Goal: Task Accomplishment & Management: Manage account settings

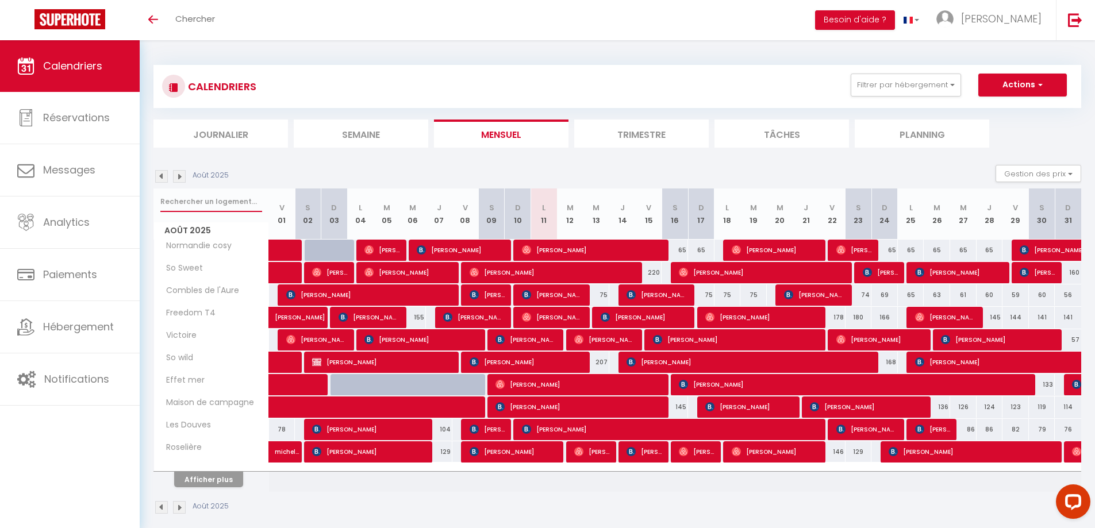
click at [206, 205] on input "text" at bounding box center [211, 201] width 102 height 21
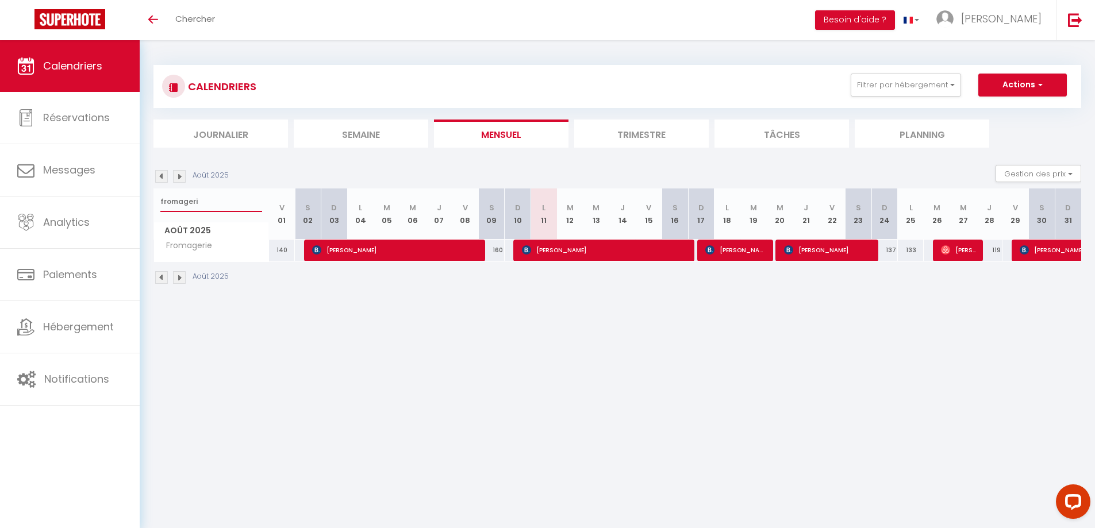
type input "fromageri"
click at [829, 247] on span "[PERSON_NAME]" at bounding box center [828, 250] width 88 height 22
select select "OK"
select select "KO"
select select "0"
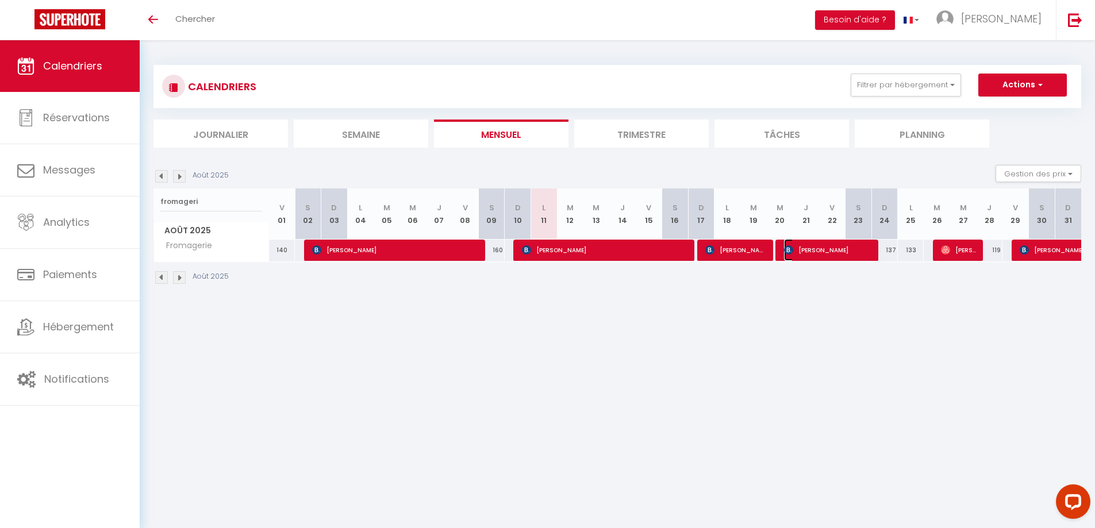
select select "0"
select select "1"
select select
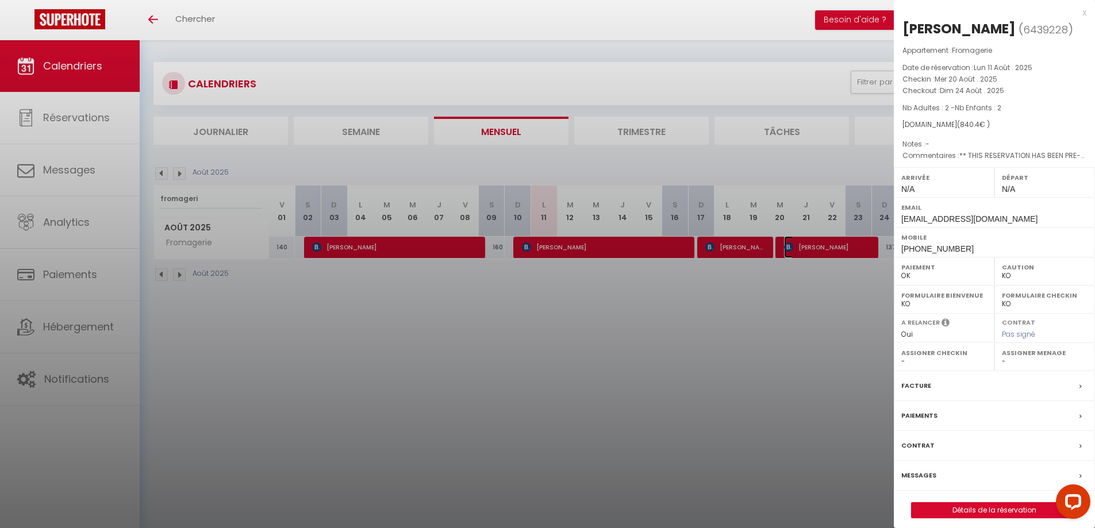
scroll to position [40, 0]
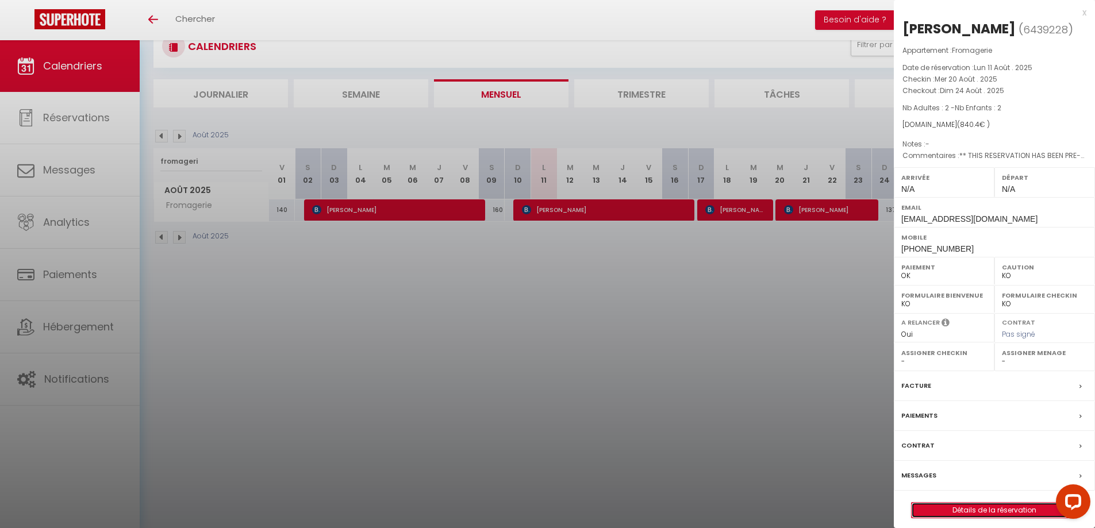
click at [974, 512] on link "Détails de la réservation" at bounding box center [995, 510] width 166 height 15
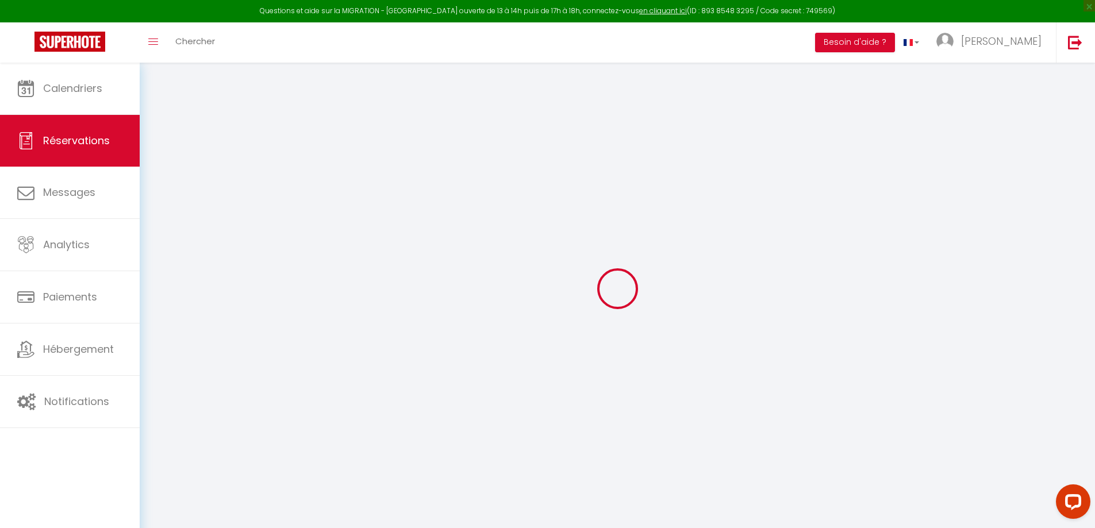
select select
select select "14"
checkbox input "false"
select select
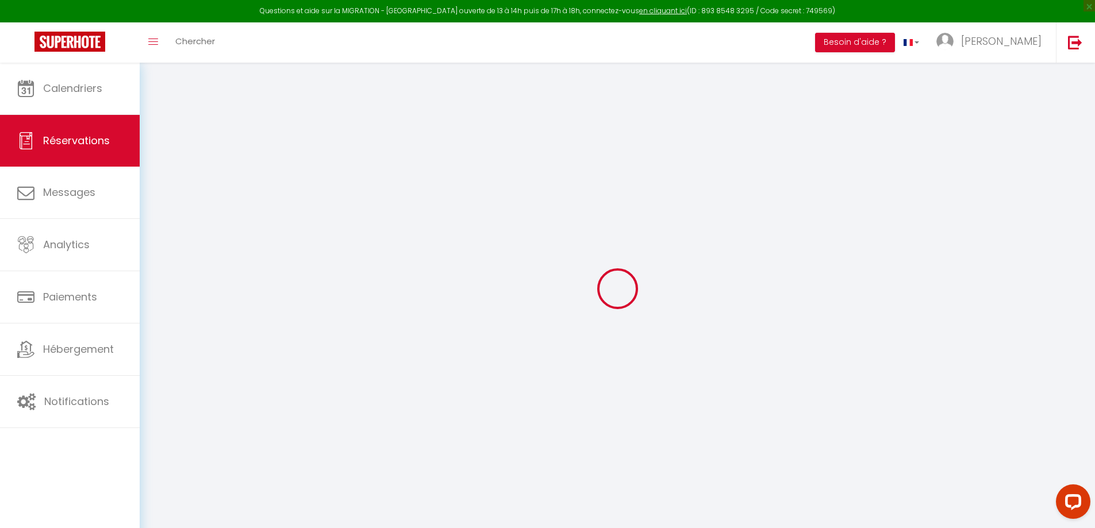
select select
checkbox input "false"
select select
checkbox input "false"
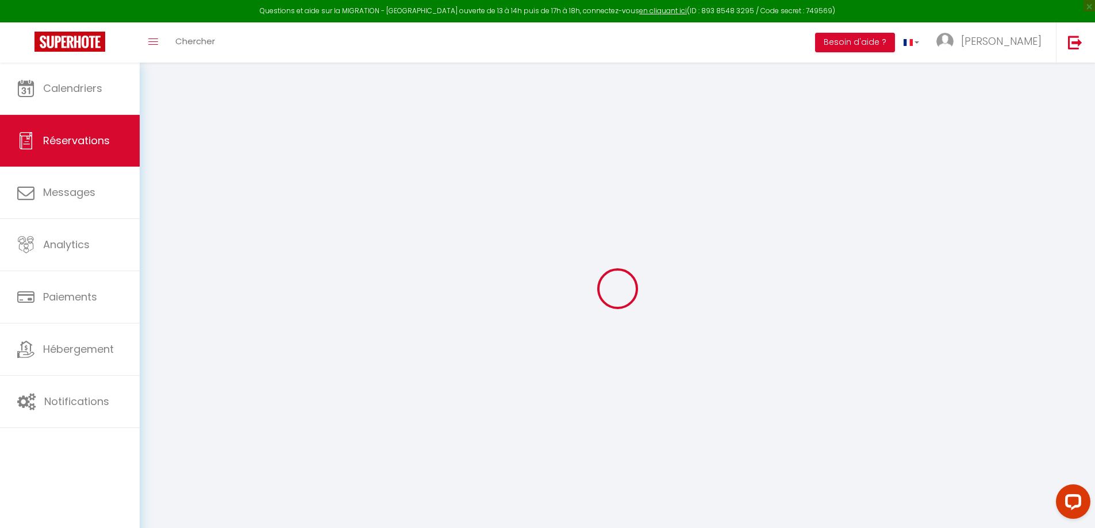
type textarea "** THIS RESERVATION HAS BEEN PRE-PAID ** Reservation has a cancellation grace p…"
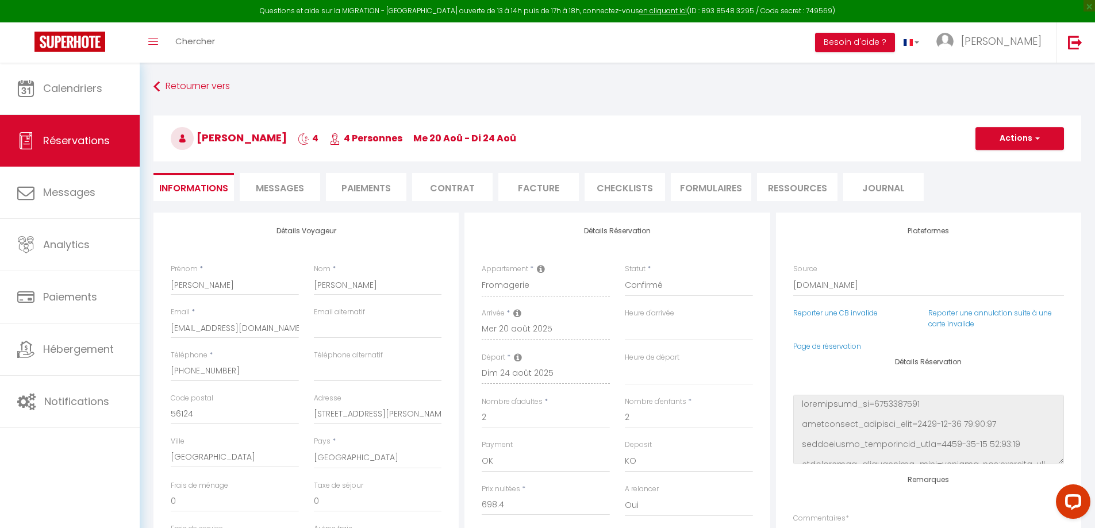
type input "110"
type input "32"
select select
checkbox input "false"
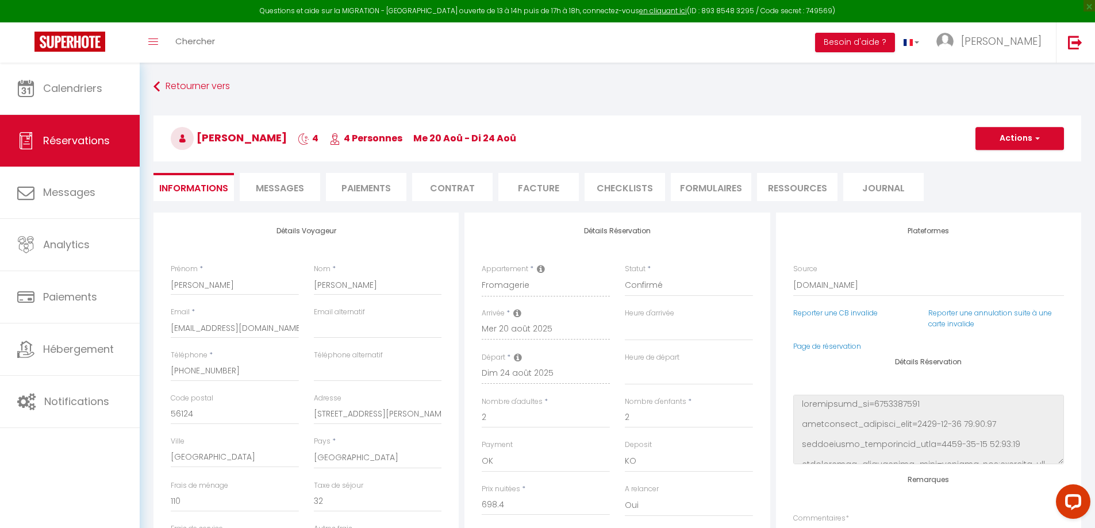
select select
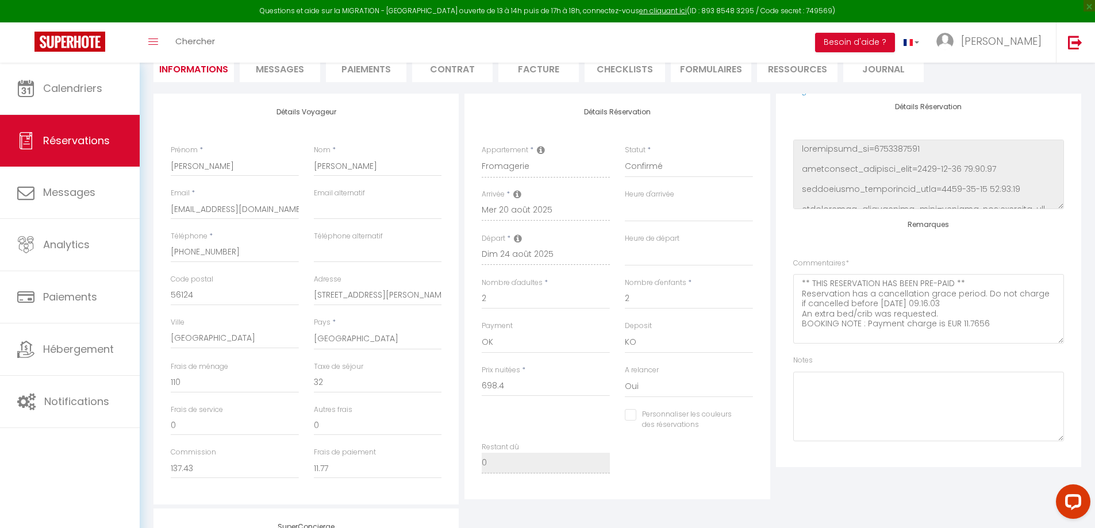
scroll to position [287, 0]
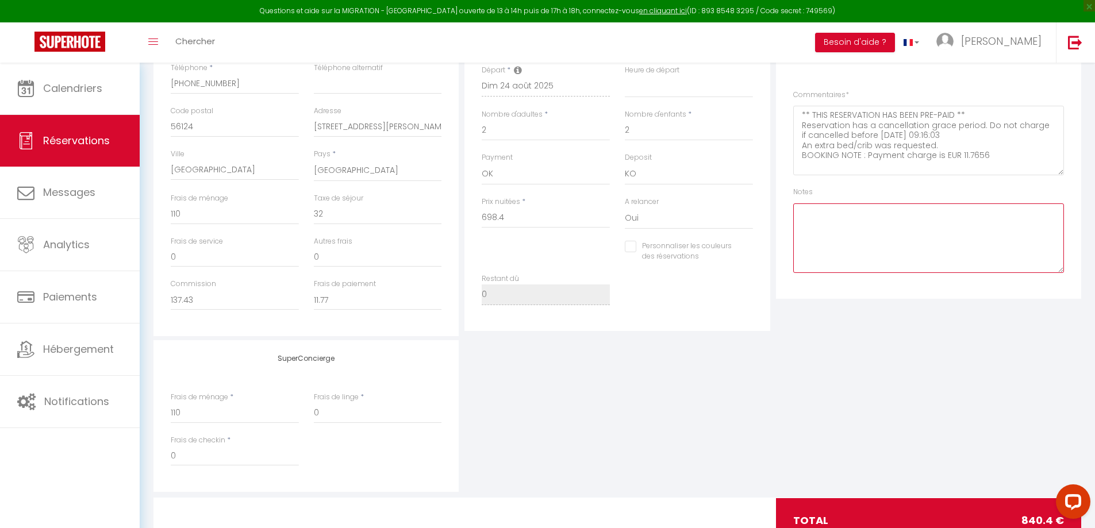
click at [820, 225] on textarea at bounding box center [928, 238] width 271 height 70
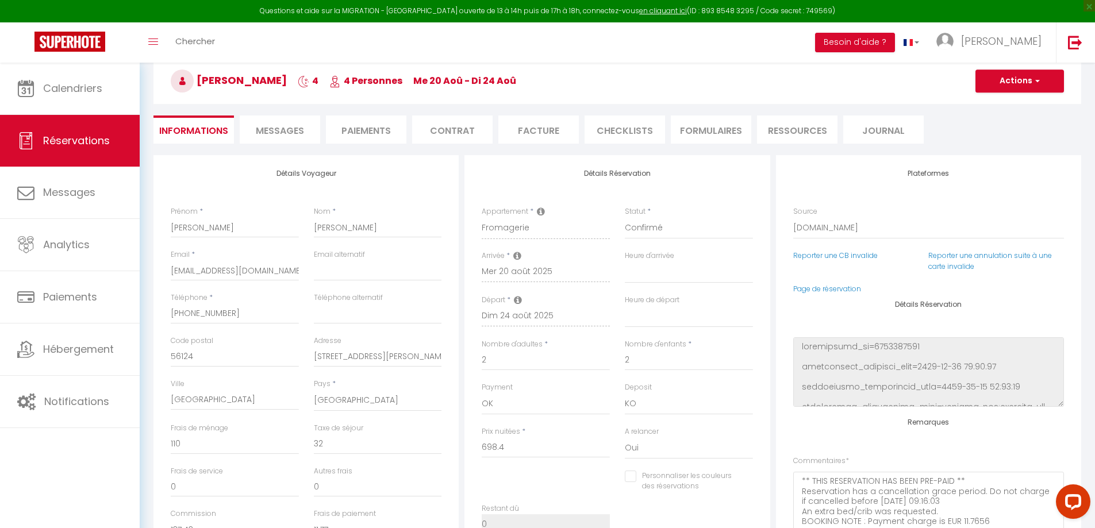
scroll to position [0, 0]
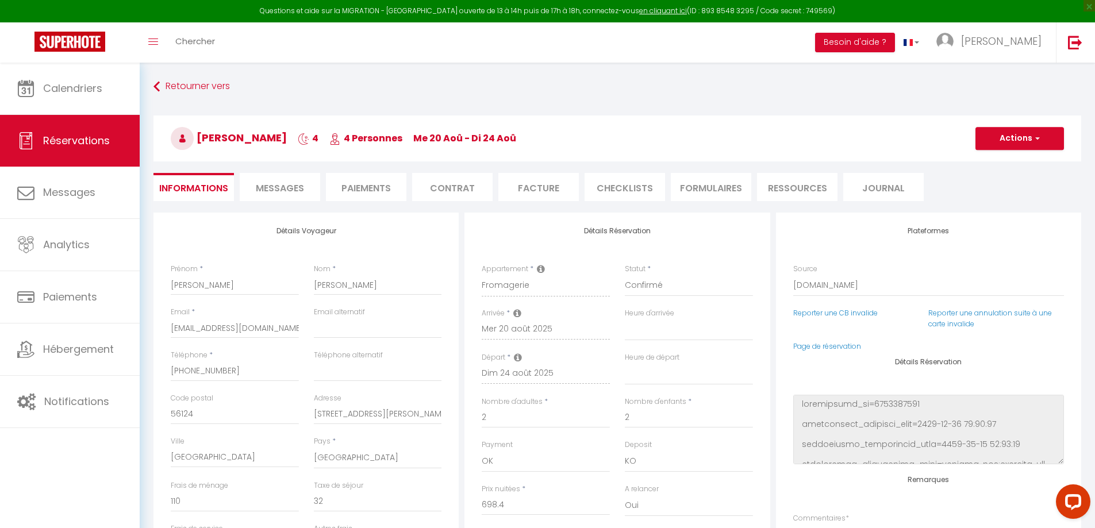
type textarea "lit bb"
click at [1037, 137] on span "button" at bounding box center [1035, 138] width 7 height 10
click at [1001, 159] on link "Enregistrer" at bounding box center [1008, 163] width 91 height 15
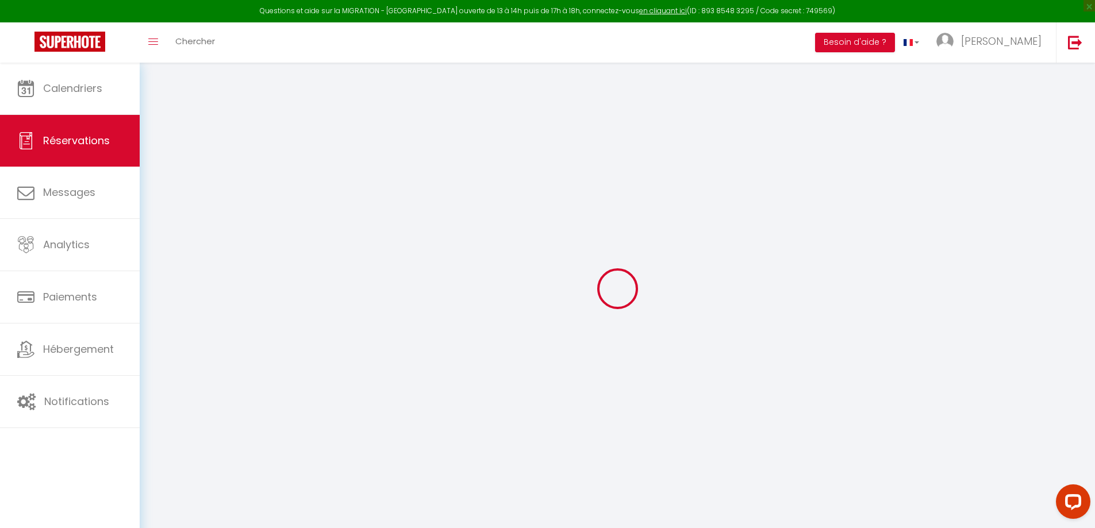
select select "not_cancelled"
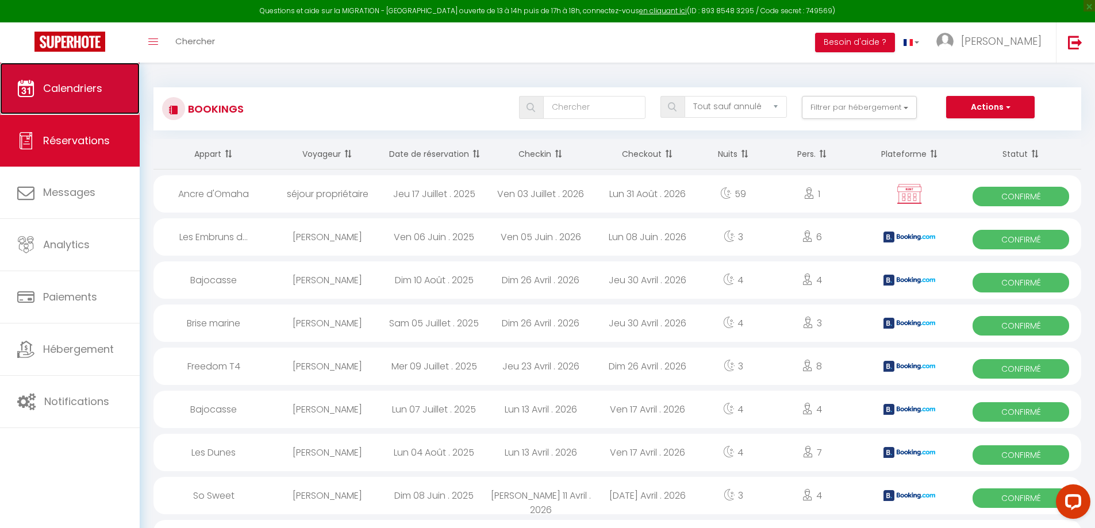
click at [95, 86] on span "Calendriers" at bounding box center [72, 88] width 59 height 14
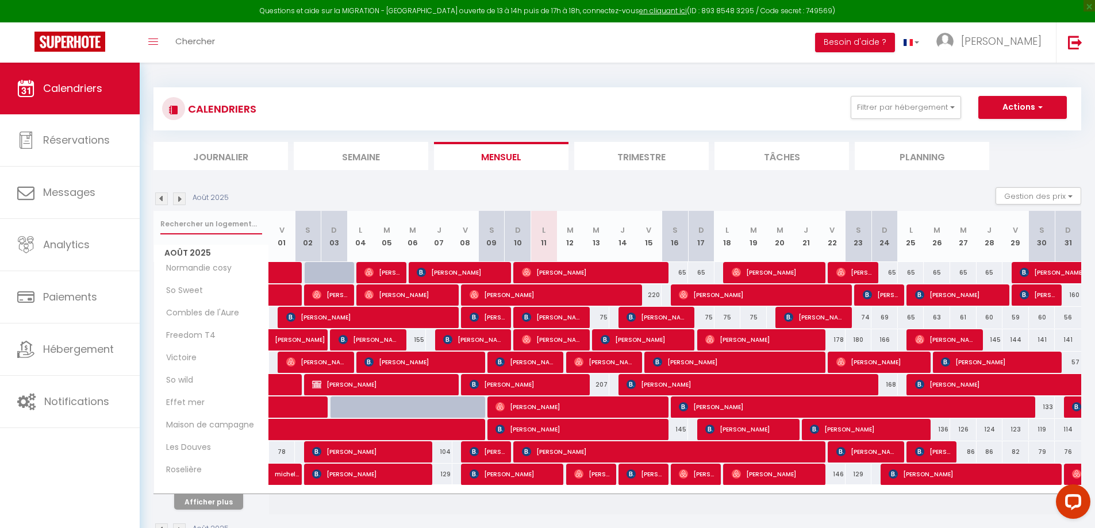
click at [187, 224] on input "text" at bounding box center [211, 224] width 102 height 21
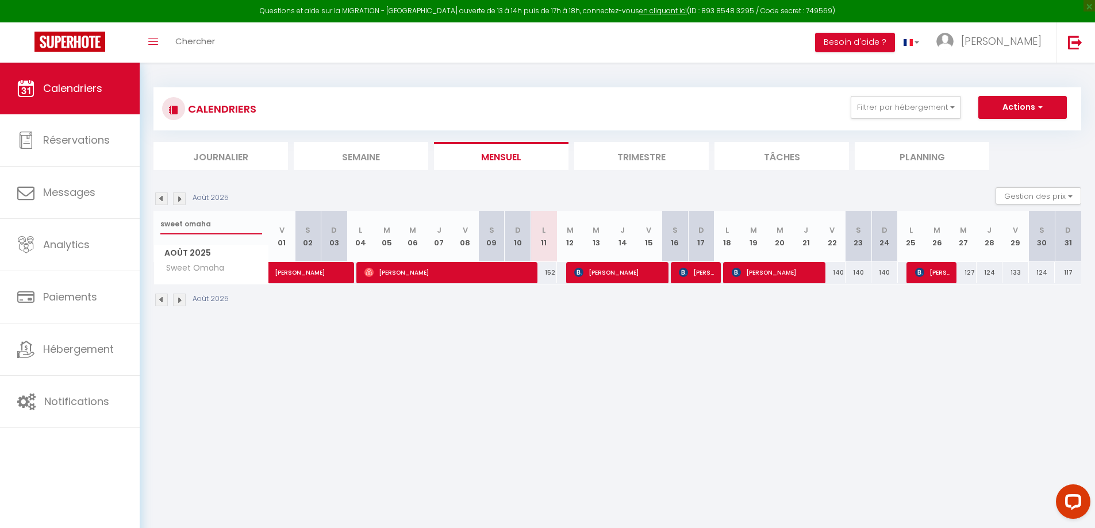
type input "sweet omaha"
click at [787, 274] on span "[PERSON_NAME]" at bounding box center [776, 273] width 88 height 22
select select "OK"
select select "KO"
select select "0"
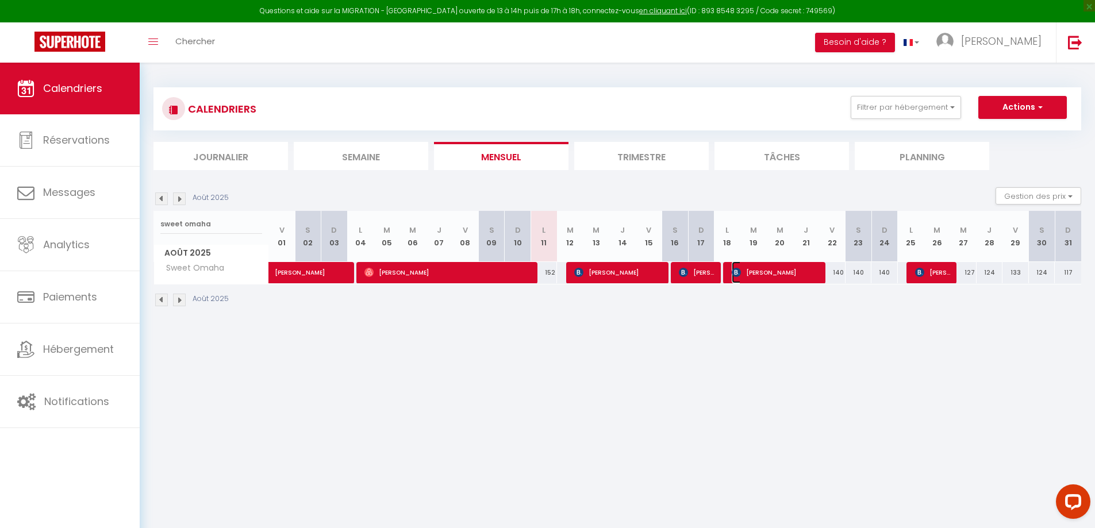
select select "0"
select select "1"
select select
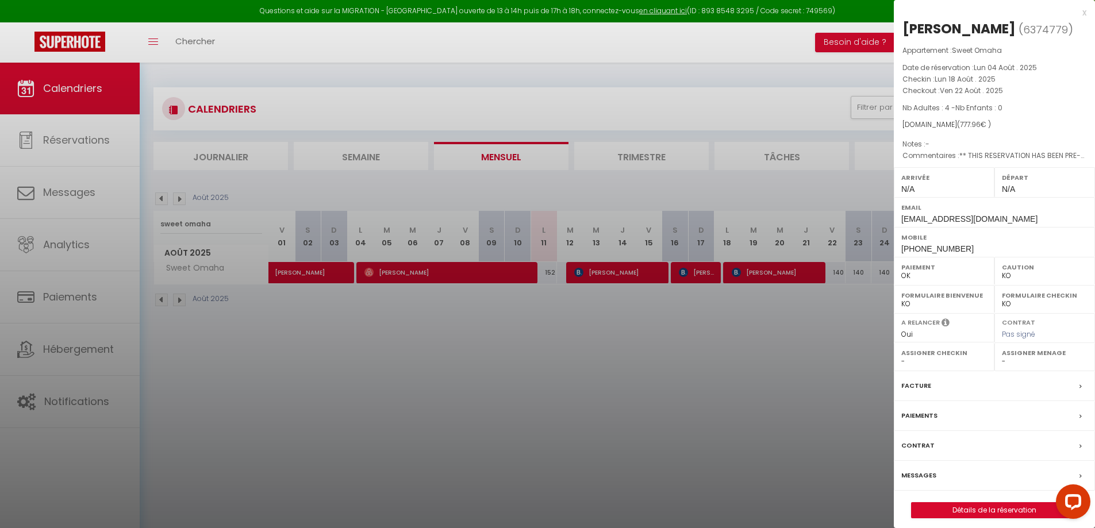
click at [1084, 16] on div "x" at bounding box center [990, 13] width 193 height 14
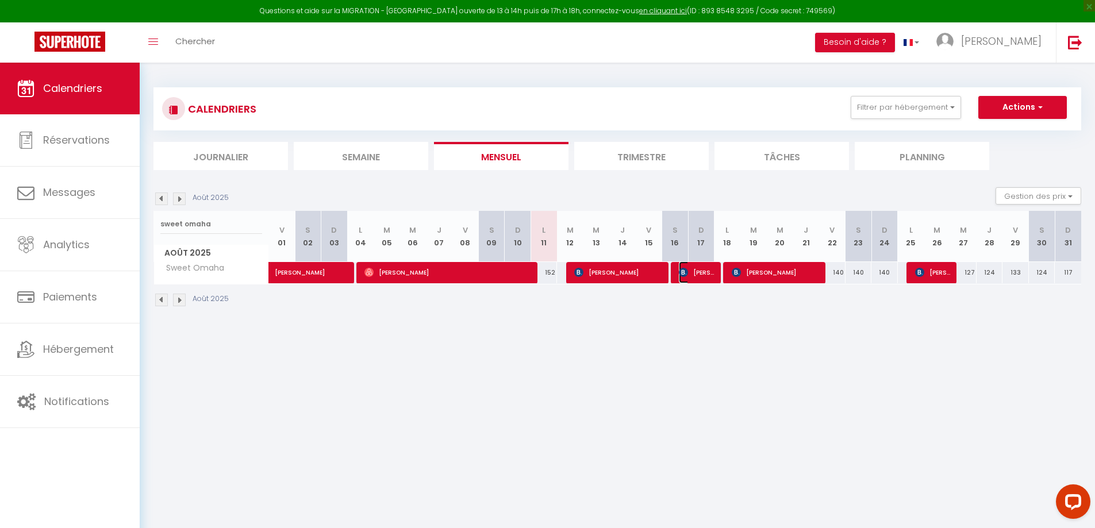
click at [693, 275] on span "[PERSON_NAME] Touzet" at bounding box center [696, 273] width 35 height 22
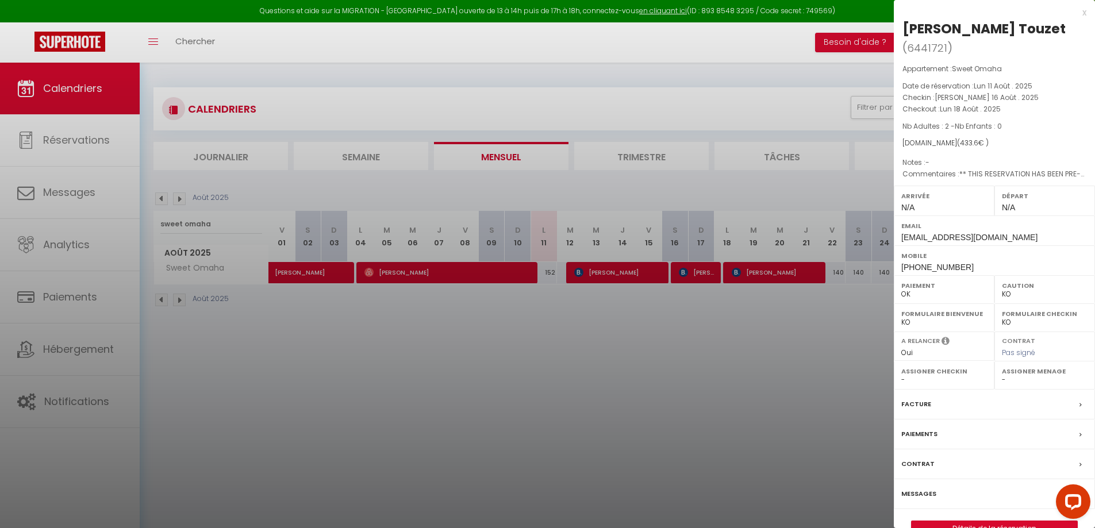
click at [1084, 16] on div "x" at bounding box center [990, 13] width 193 height 14
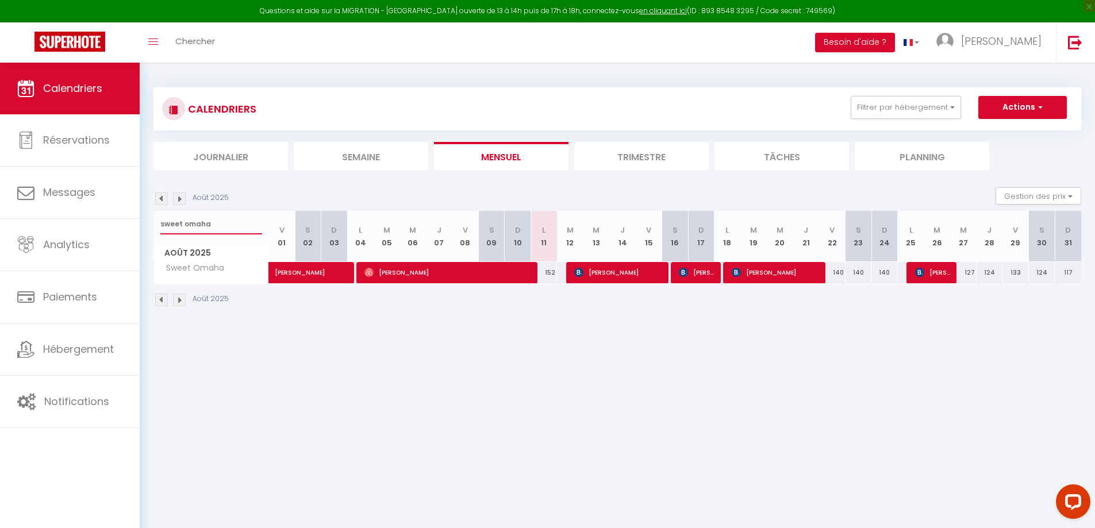
drag, startPoint x: 223, startPoint y: 221, endPoint x: 151, endPoint y: 205, distance: 74.2
click at [143, 212] on div "CALENDRIERS Filtrer par hébergement appart 1 nuit Normandie cosy Victoire Les D…" at bounding box center [617, 198] width 955 height 270
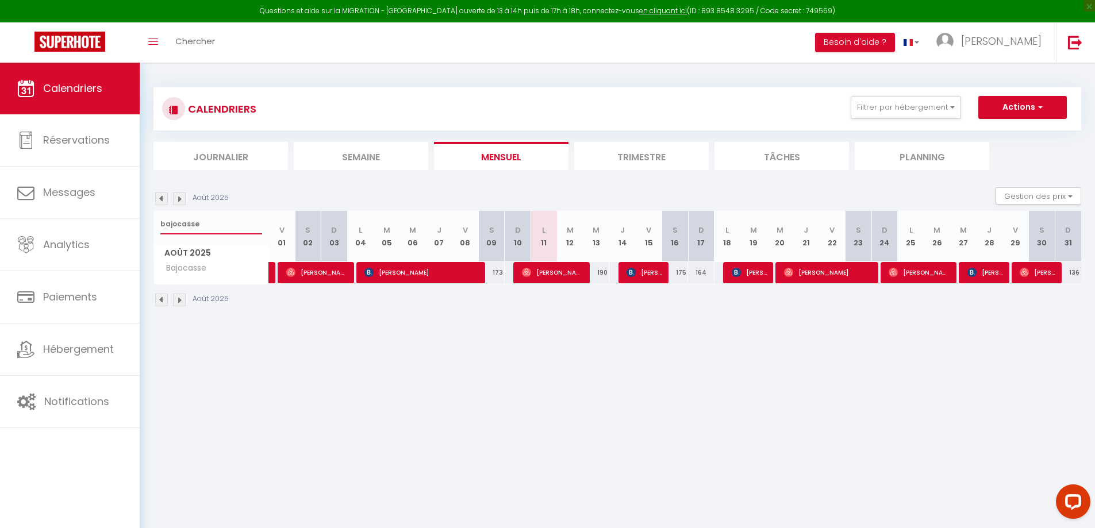
drag, startPoint x: 211, startPoint y: 228, endPoint x: 146, endPoint y: 229, distance: 65.0
click at [146, 229] on div "CALENDRIERS Filtrer par hébergement appart 1 nuit Normandie cosy Victoire Les D…" at bounding box center [617, 198] width 955 height 270
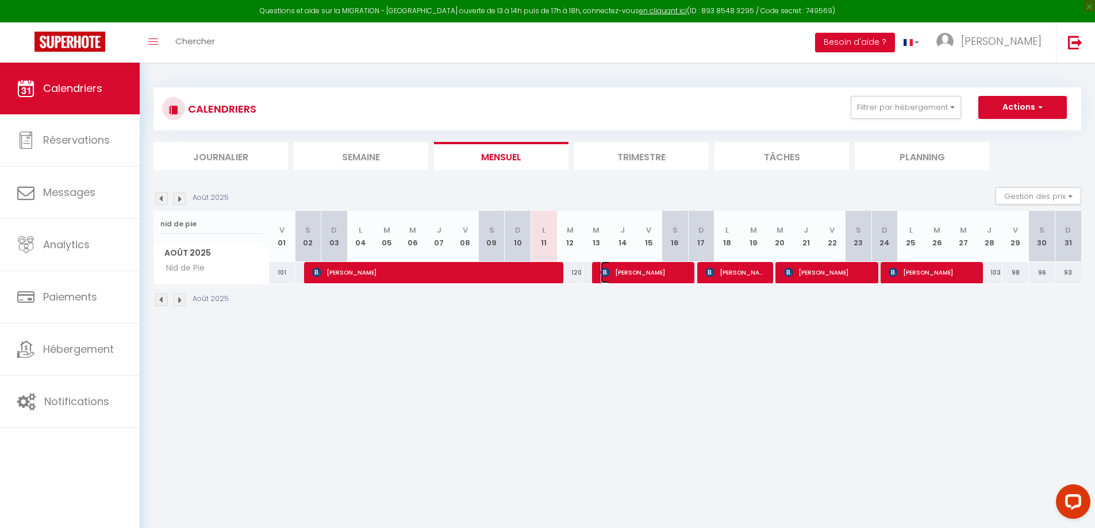
click at [650, 272] on span "[PERSON_NAME]" at bounding box center [645, 273] width 88 height 22
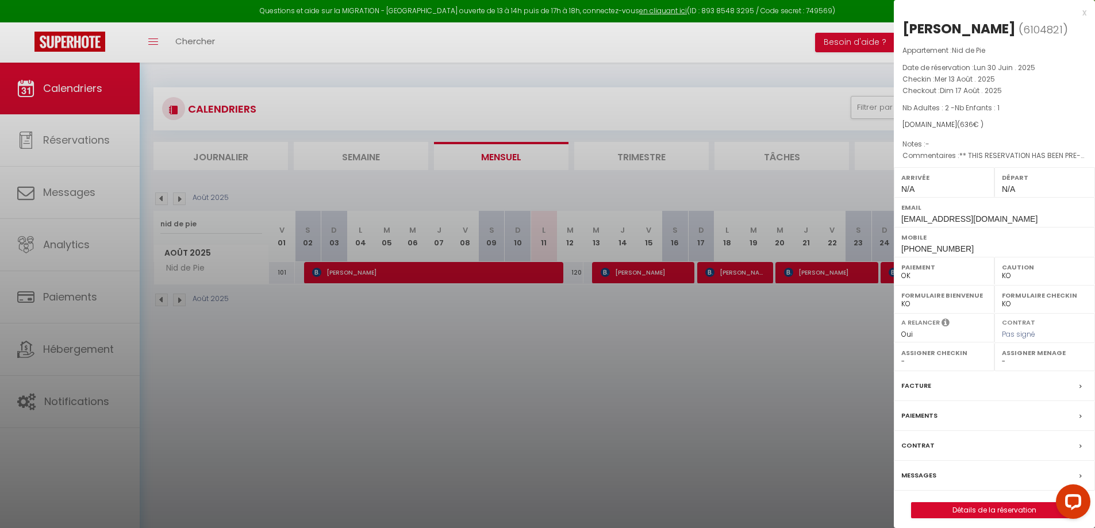
click at [208, 226] on div at bounding box center [547, 264] width 1095 height 528
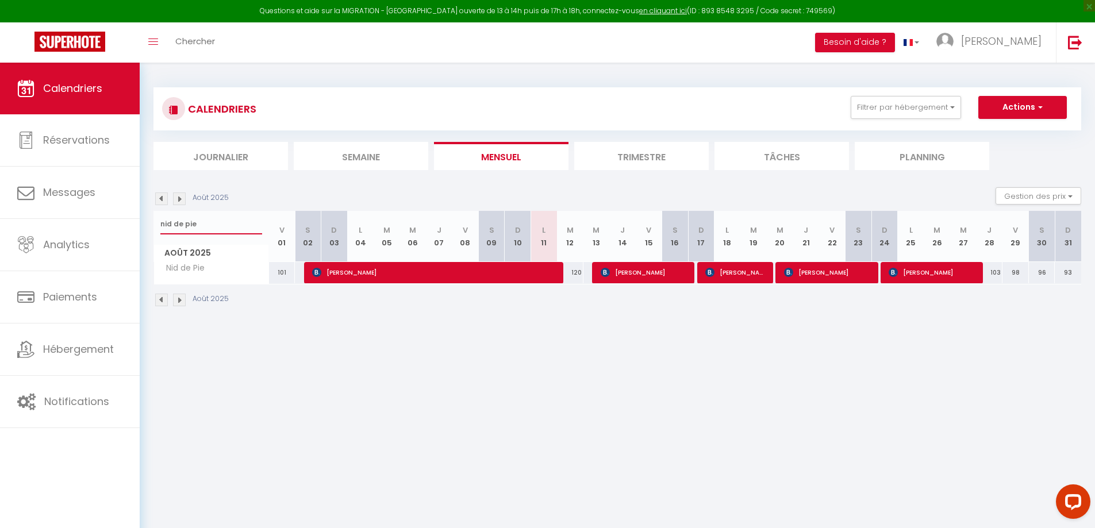
drag, startPoint x: 206, startPoint y: 226, endPoint x: 159, endPoint y: 216, distance: 48.1
click at [159, 217] on div "nid de pie" at bounding box center [211, 224] width 114 height 26
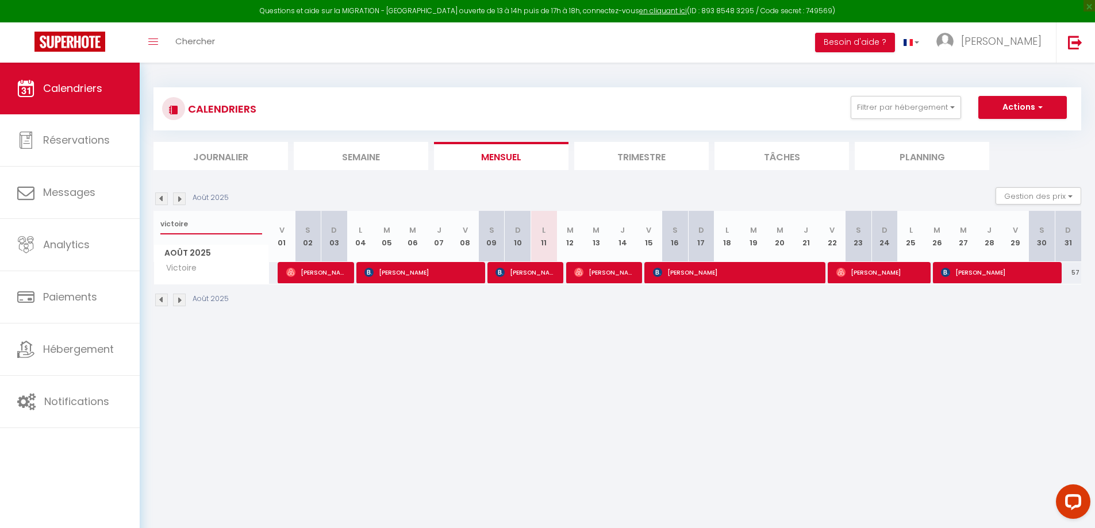
type input "victoire"
click at [613, 272] on span "[PERSON_NAME]" at bounding box center [604, 273] width 61 height 22
select select "OK"
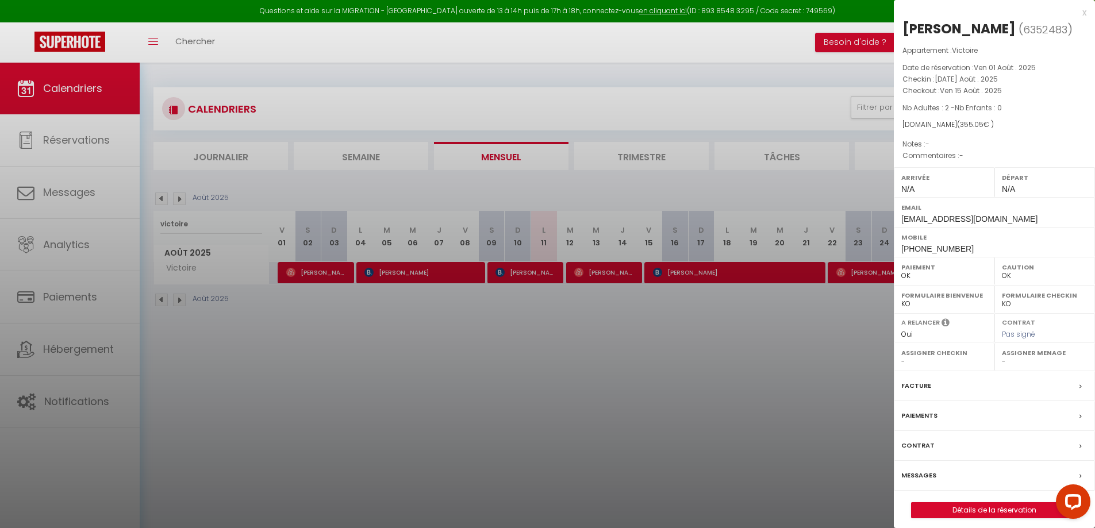
click at [1081, 12] on div "x" at bounding box center [990, 13] width 193 height 14
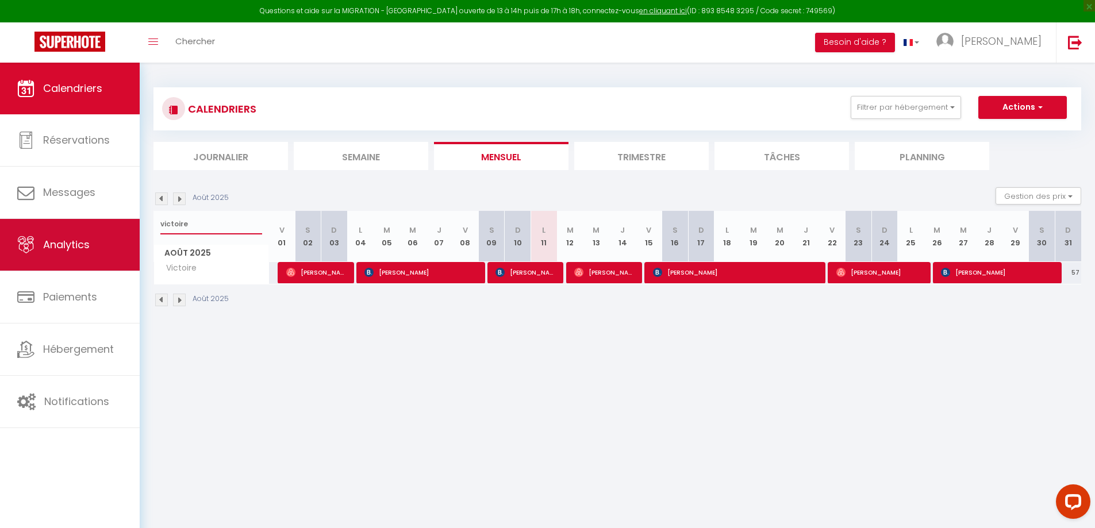
drag, startPoint x: 221, startPoint y: 217, endPoint x: 116, endPoint y: 233, distance: 107.0
click at [116, 233] on div "Questions et aide sur la MIGRATION - [GEOGRAPHIC_DATA] ouverte de 13 à 14h puis…" at bounding box center [547, 198] width 1095 height 270
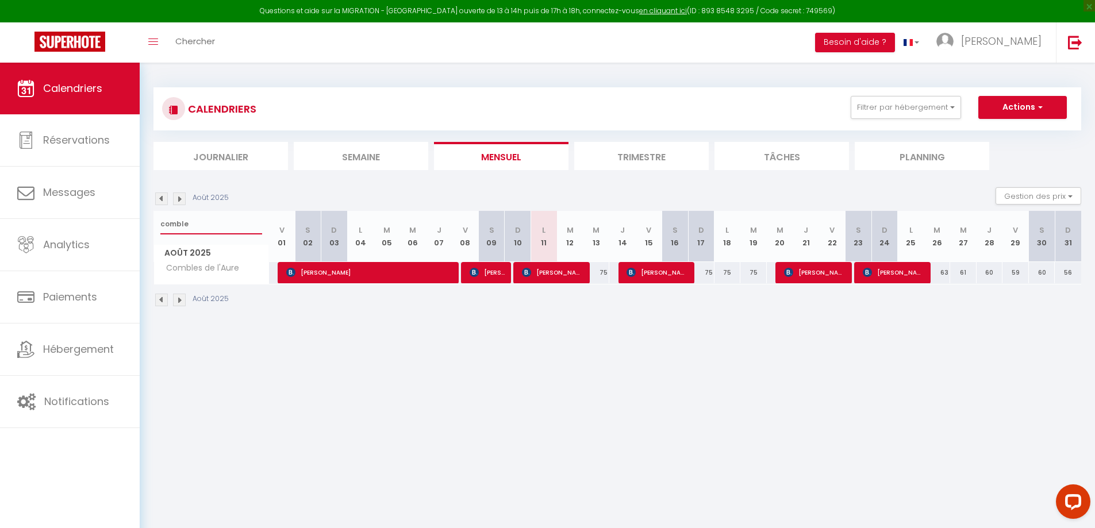
type input "comble"
click at [670, 272] on span "[PERSON_NAME]" at bounding box center [656, 273] width 61 height 22
select select "KO"
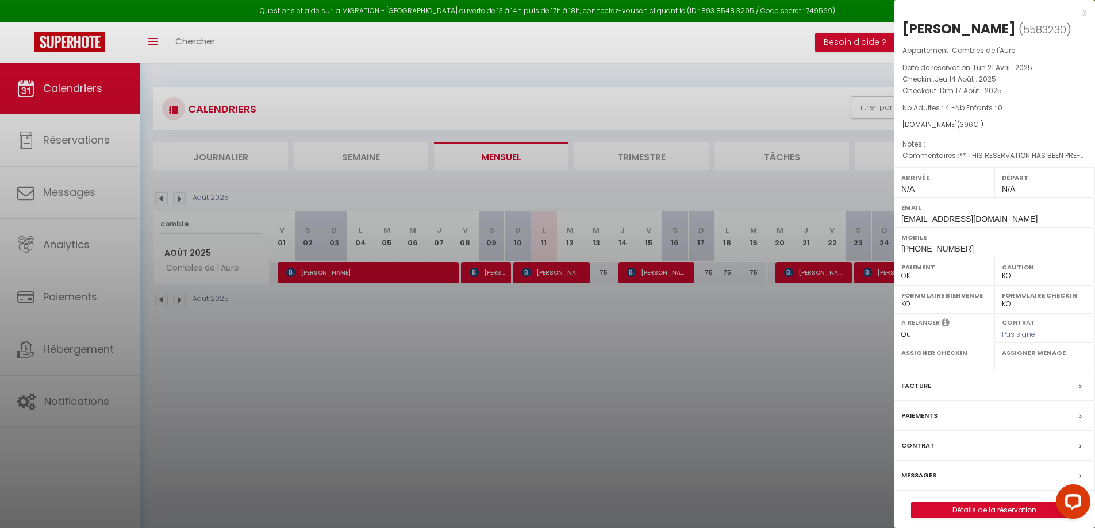
click at [1083, 14] on div "x" at bounding box center [990, 13] width 193 height 14
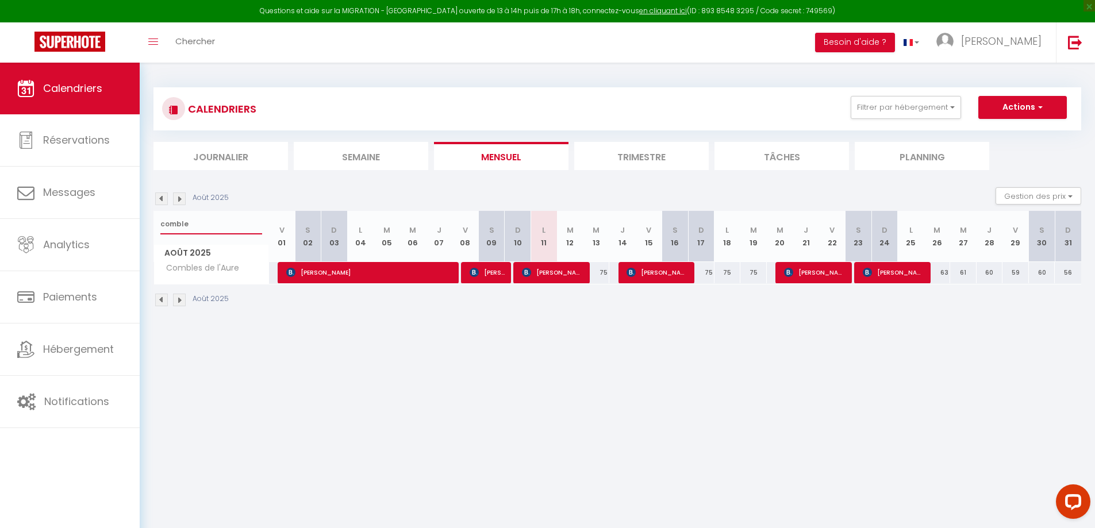
drag, startPoint x: 197, startPoint y: 226, endPoint x: 141, endPoint y: 214, distance: 57.2
click at [141, 214] on div "CALENDRIERS Filtrer par hébergement appart 1 nuit Normandie cosy Victoire Les D…" at bounding box center [617, 198] width 955 height 270
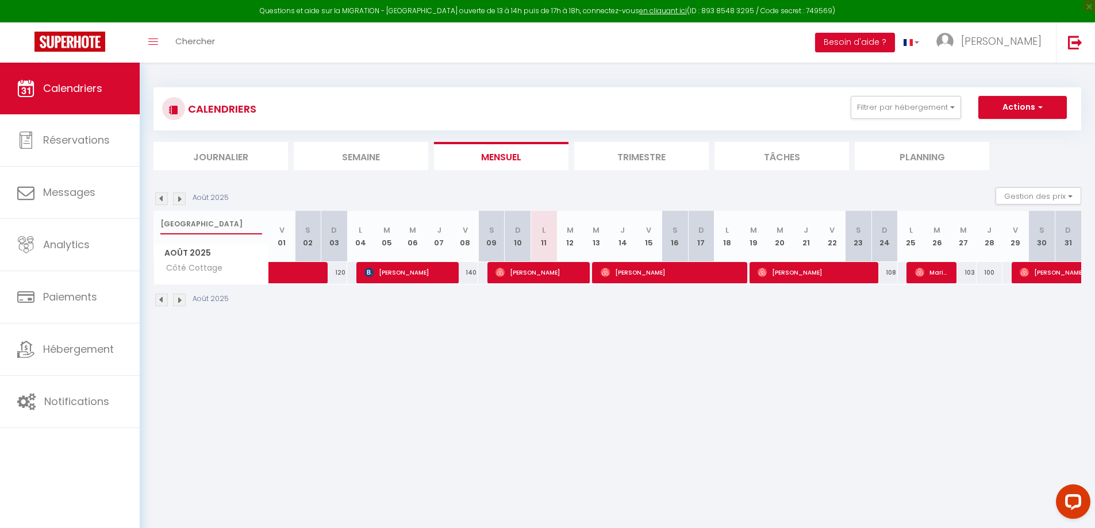
type input "[GEOGRAPHIC_DATA]"
click at [614, 271] on span "[PERSON_NAME]" at bounding box center [671, 273] width 141 height 22
select select "OK"
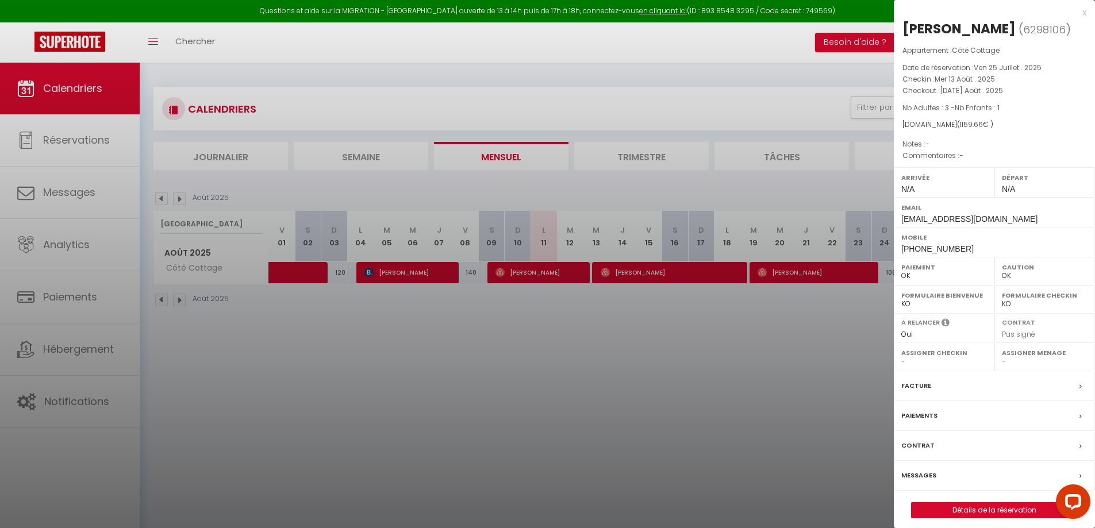
click at [1083, 13] on div "x" at bounding box center [990, 13] width 193 height 14
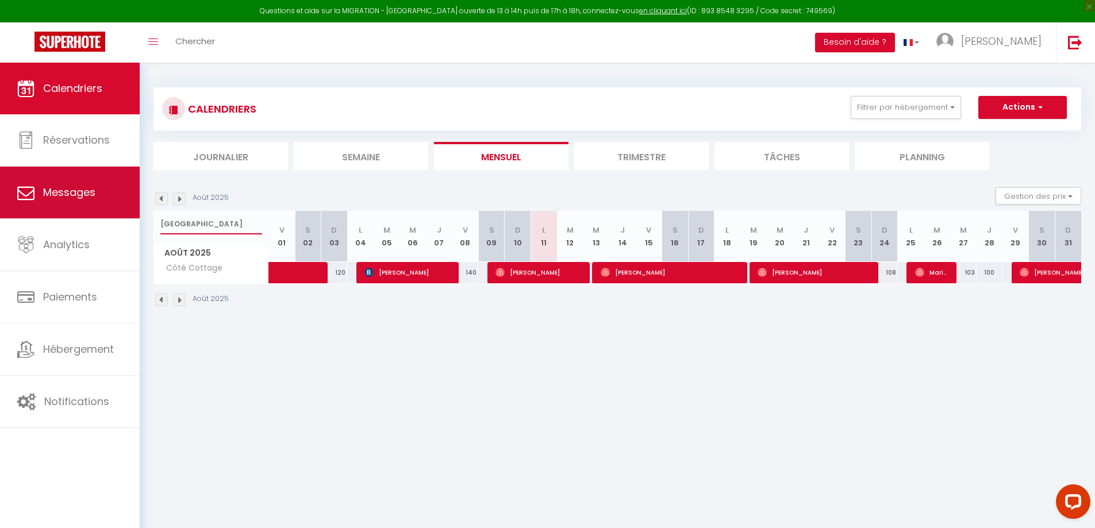
drag, startPoint x: 212, startPoint y: 223, endPoint x: 139, endPoint y: 211, distance: 74.6
click at [139, 211] on div "Questions et aide sur la MIGRATION - [GEOGRAPHIC_DATA] ouverte de 13 à 14h puis…" at bounding box center [547, 198] width 1095 height 270
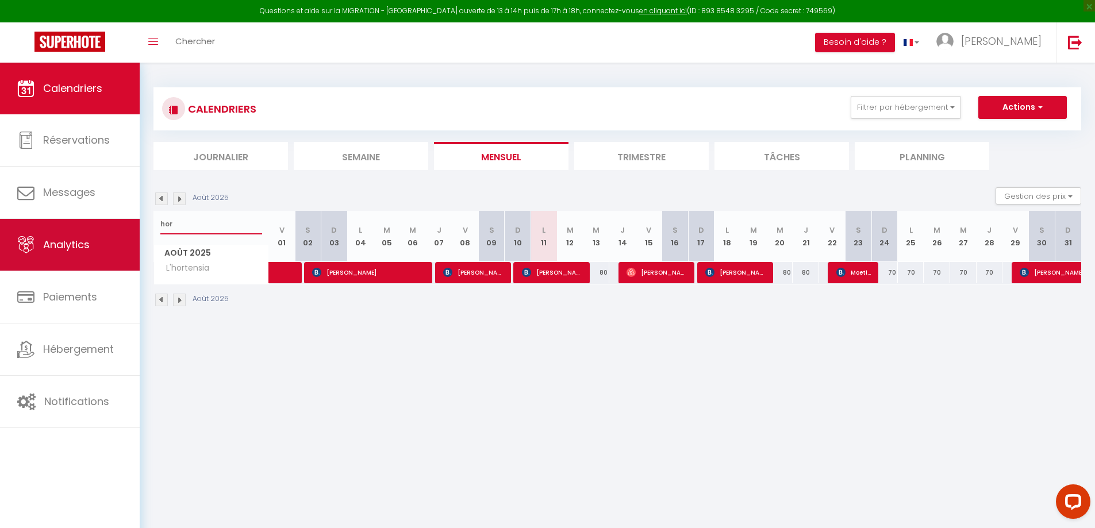
drag, startPoint x: 210, startPoint y: 230, endPoint x: 132, endPoint y: 231, distance: 78.7
click at [132, 231] on div "Questions et aide sur la MIGRATION - [GEOGRAPHIC_DATA] ouverte de 13 à 14h puis…" at bounding box center [547, 198] width 1095 height 270
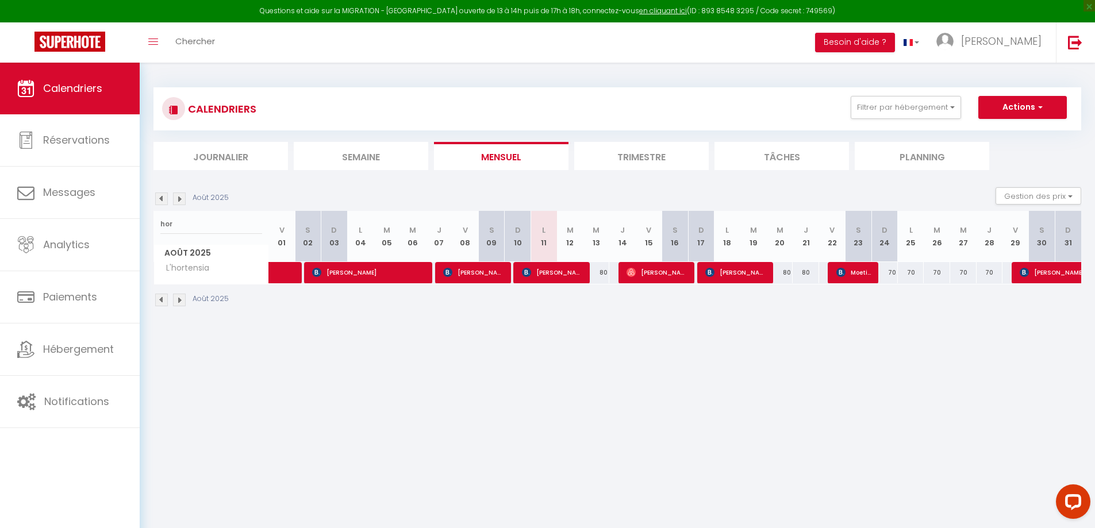
click at [420, 357] on body "Questions et aide sur la MIGRATION - [GEOGRAPHIC_DATA] ouverte de 13 à 14h puis…" at bounding box center [547, 327] width 1095 height 528
click at [667, 271] on span "[PERSON_NAME]" at bounding box center [656, 273] width 61 height 22
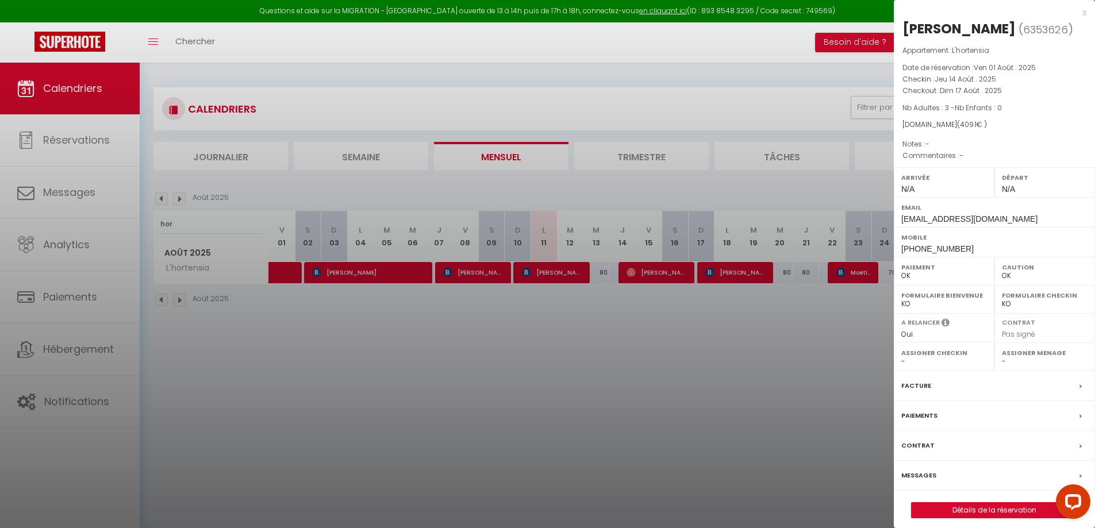
click at [1082, 12] on div "x" at bounding box center [990, 13] width 193 height 14
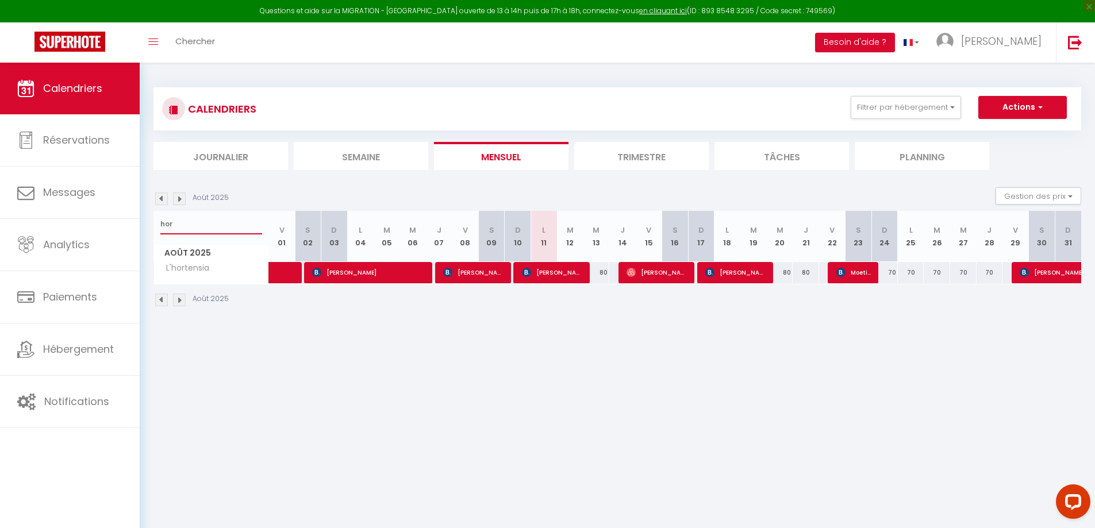
drag, startPoint x: 181, startPoint y: 226, endPoint x: 147, endPoint y: 222, distance: 34.7
click at [147, 222] on div "CALENDRIERS Filtrer par hébergement appart 1 nuit Normandie cosy Victoire Les D…" at bounding box center [617, 198] width 955 height 270
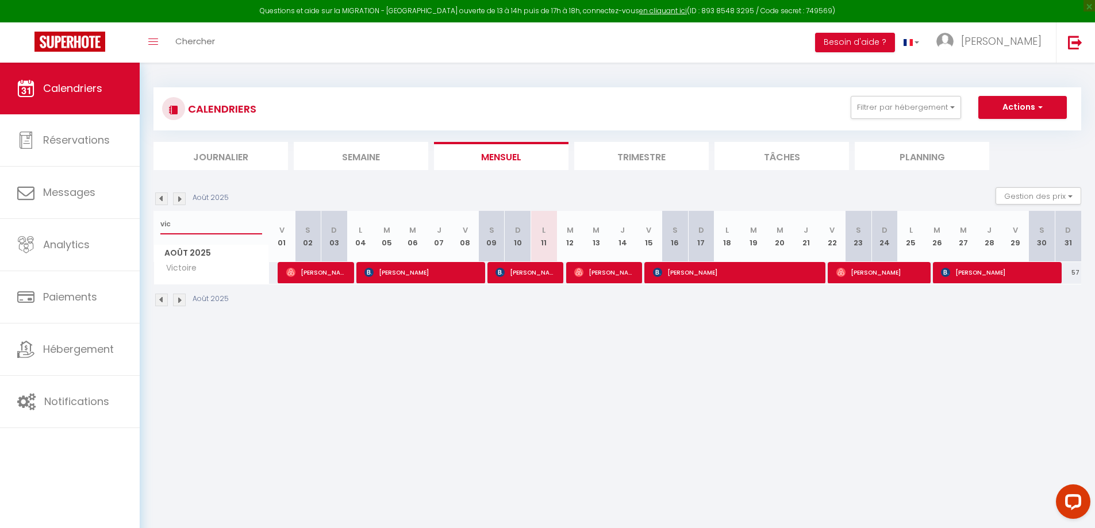
type input "vic"
click at [594, 271] on span "[PERSON_NAME]" at bounding box center [604, 273] width 61 height 22
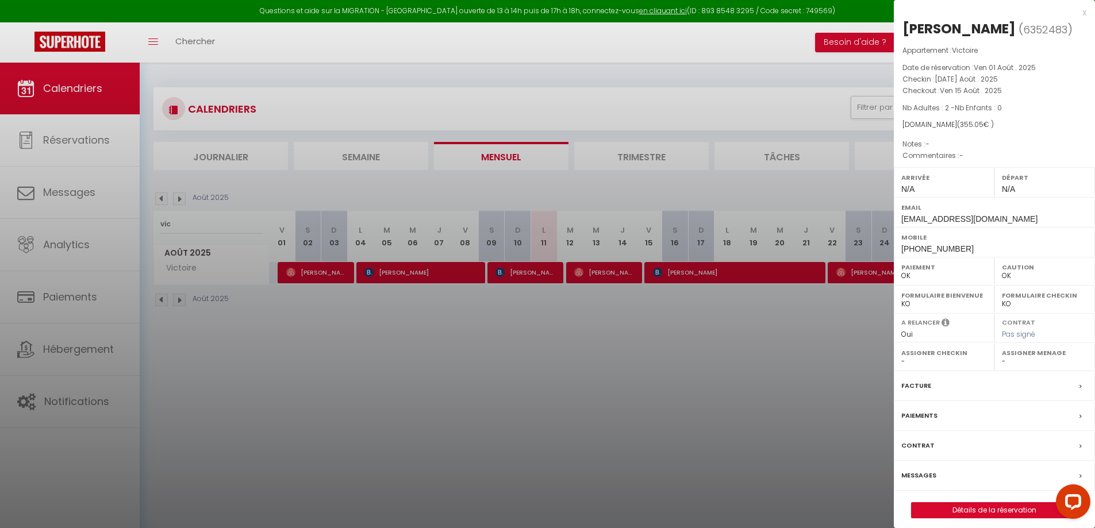
click at [1082, 13] on div "x" at bounding box center [990, 13] width 193 height 14
